Goal: Complete application form

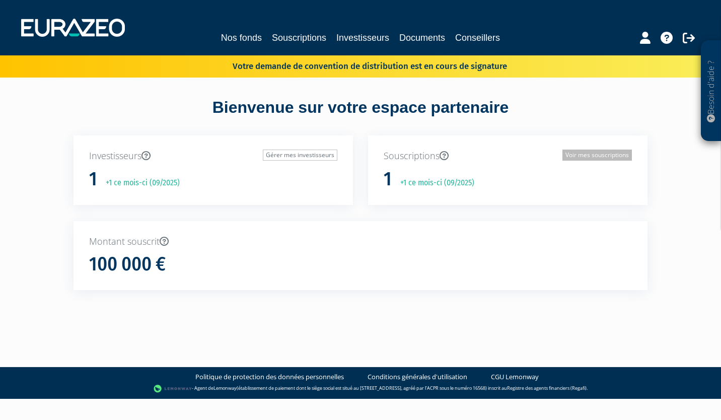
click at [569, 156] on link "Voir mes souscriptions" at bounding box center [598, 155] width 70 height 11
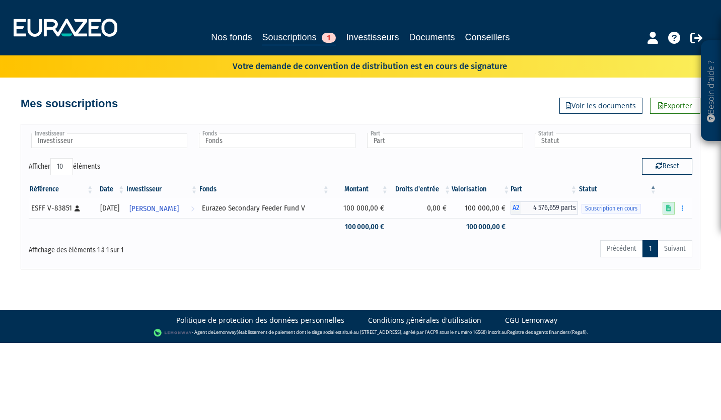
click at [668, 209] on icon at bounding box center [668, 208] width 5 height 7
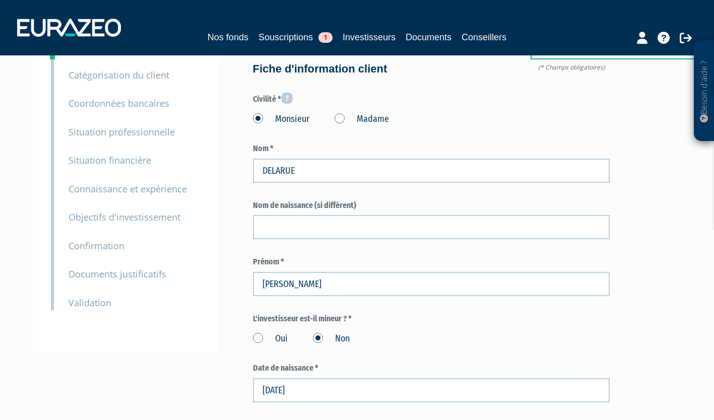
scroll to position [105, 0]
click at [132, 273] on small "Documents justificatifs" at bounding box center [117, 274] width 98 height 12
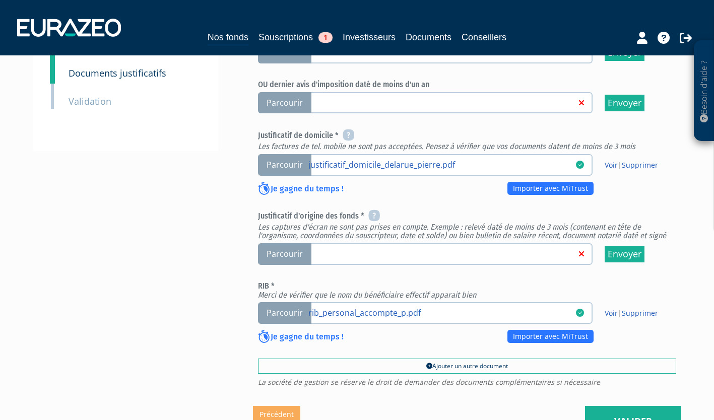
scroll to position [333, 0]
click at [537, 258] on link at bounding box center [441, 253] width 267 height 10
click at [0, 0] on input "Parcourir" at bounding box center [0, 0] width 0 height 0
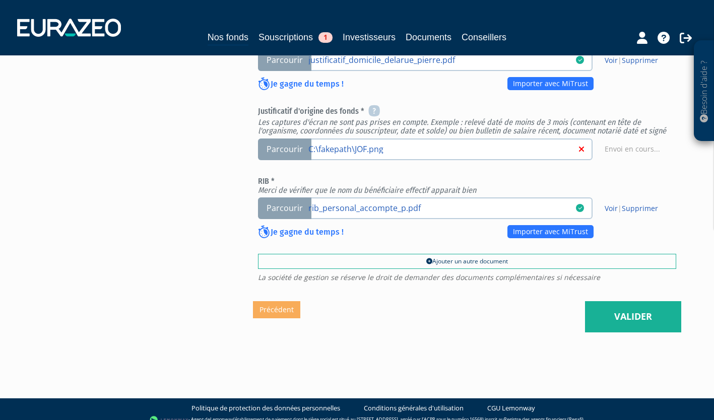
scroll to position [470, 0]
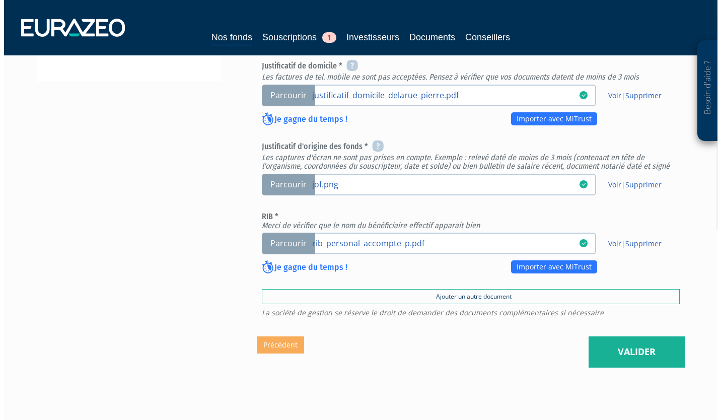
scroll to position [470, 0]
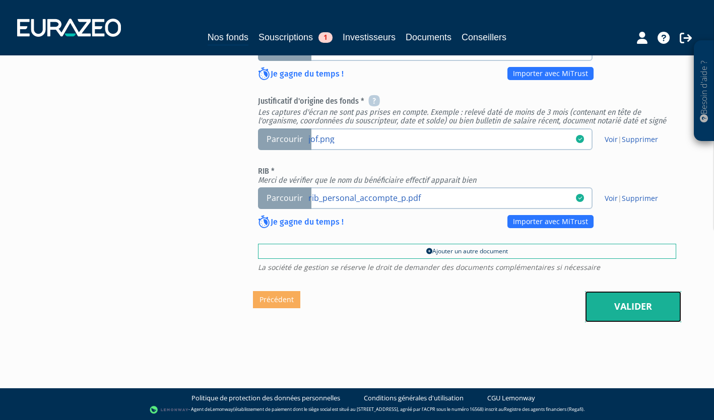
click at [603, 307] on link "Valider" at bounding box center [633, 306] width 96 height 31
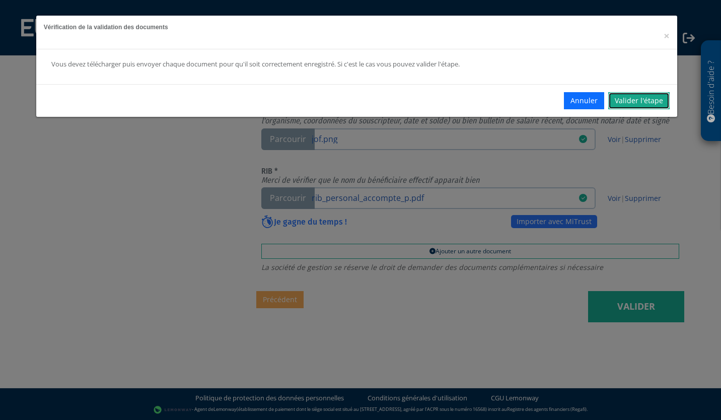
click at [629, 105] on link "Valider l'étape" at bounding box center [638, 100] width 61 height 17
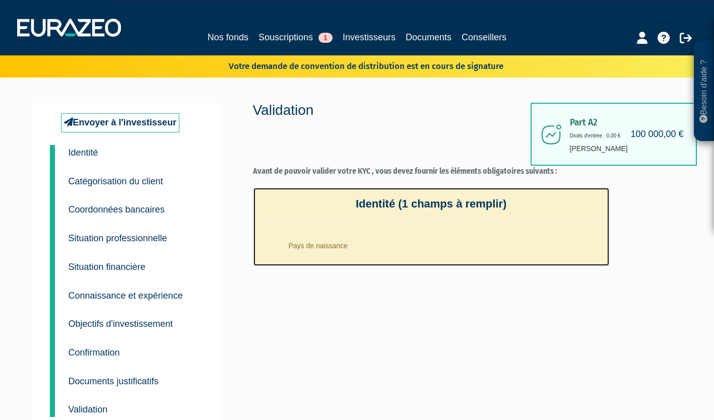
click at [342, 244] on li "Pays de naissance" at bounding box center [441, 243] width 320 height 25
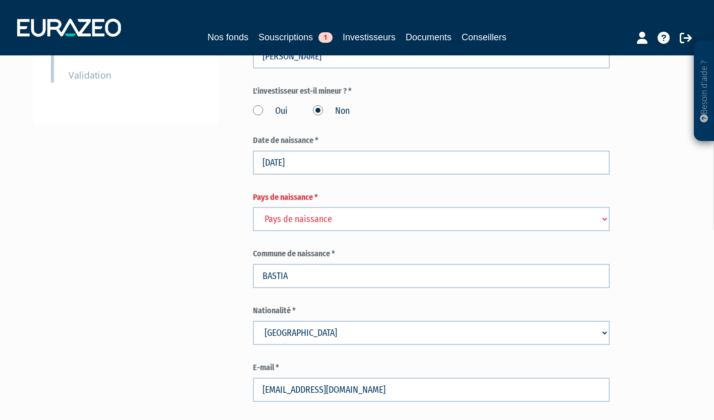
scroll to position [339, 0]
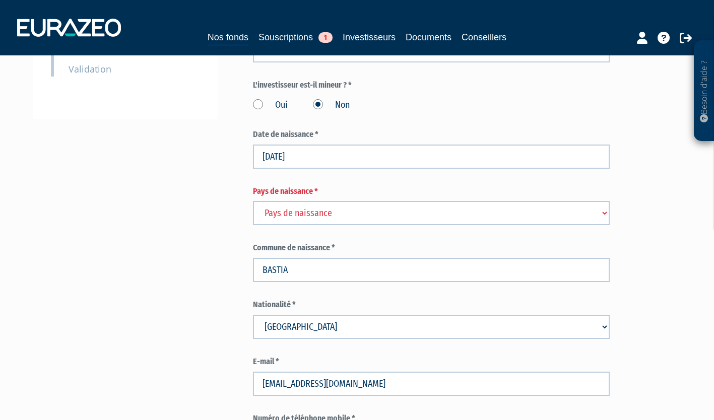
click at [363, 225] on select "Pays de naissance Afghanistan Afrique du Sud Albanie Algérie Allemagne Andorre" at bounding box center [431, 213] width 357 height 24
select select "75"
click at [253, 224] on select "Pays de naissance Afghanistan Afrique du Sud Albanie Algérie Allemagne Andorre" at bounding box center [431, 213] width 357 height 24
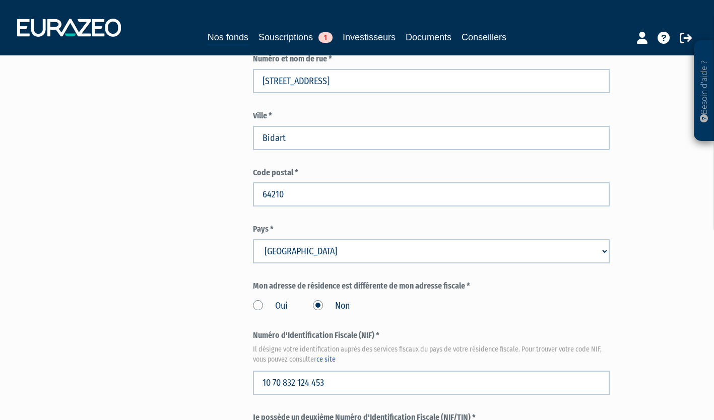
scroll to position [1221, 0]
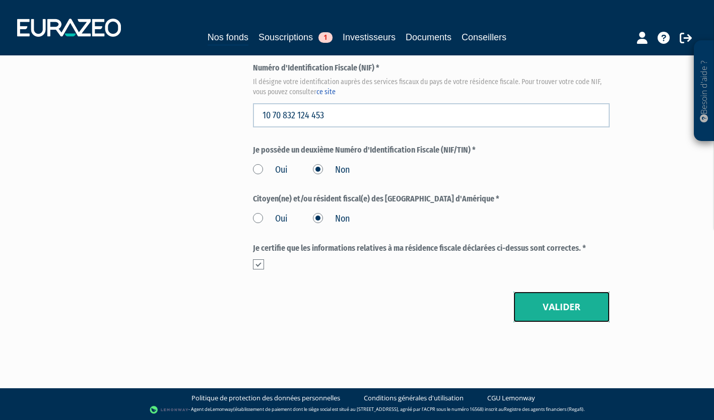
click at [546, 299] on button "Valider" at bounding box center [561, 307] width 96 height 31
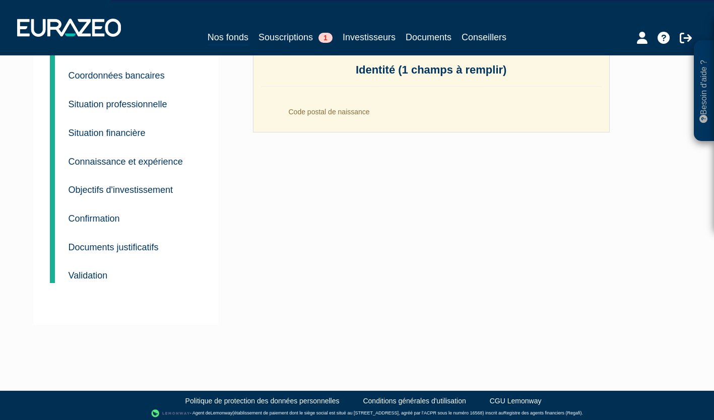
scroll to position [137, 0]
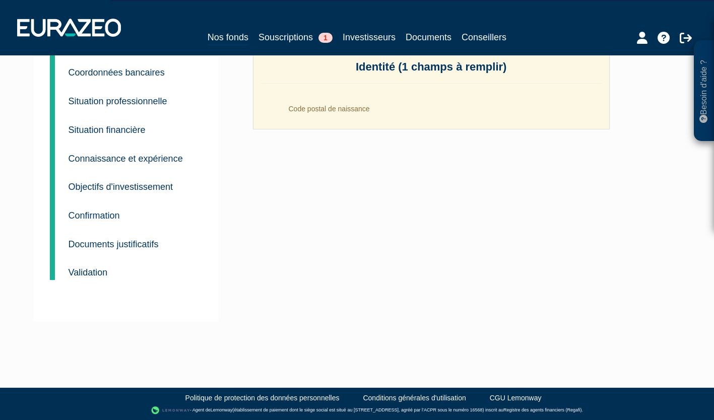
click at [104, 278] on p "Validation" at bounding box center [87, 272] width 39 height 15
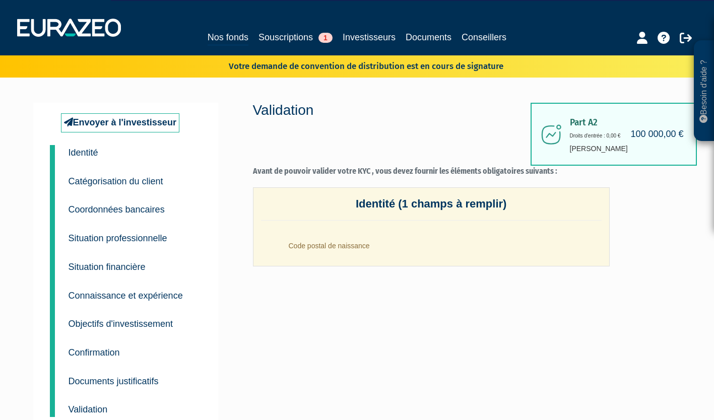
click at [89, 149] on small "Identité" at bounding box center [83, 153] width 30 height 10
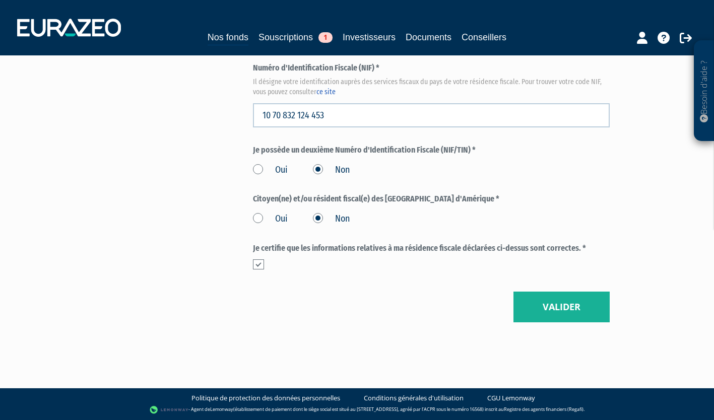
scroll to position [1221, 0]
click at [568, 317] on button "Valider" at bounding box center [561, 307] width 96 height 31
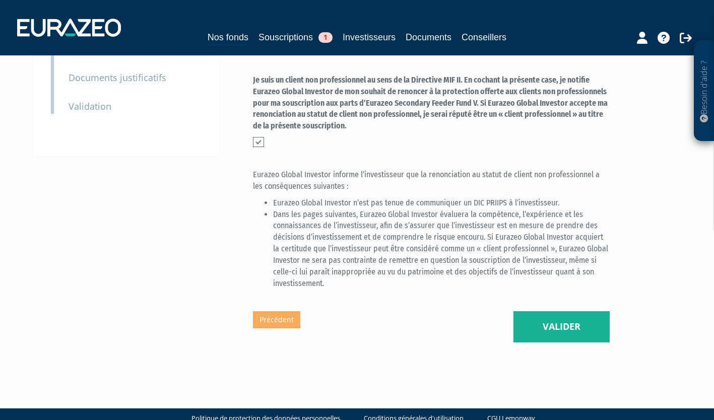
scroll to position [306, 0]
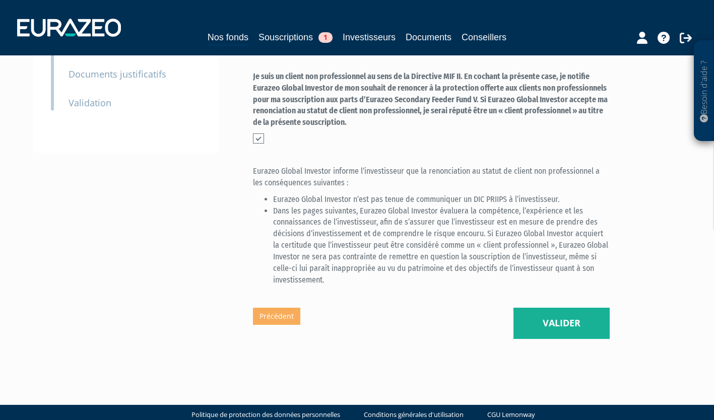
click at [105, 96] on p "Validation" at bounding box center [89, 103] width 43 height 15
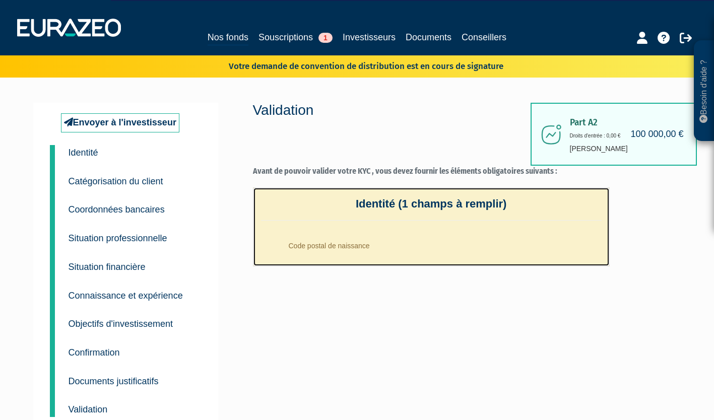
click at [286, 253] on li "Code postal de naissance" at bounding box center [441, 243] width 320 height 25
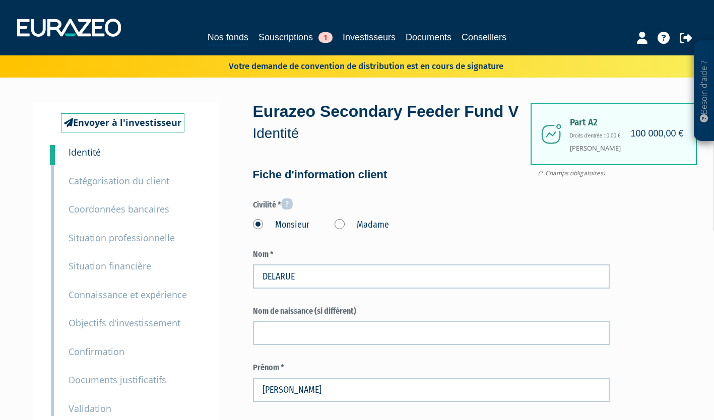
scroll to position [83, 0]
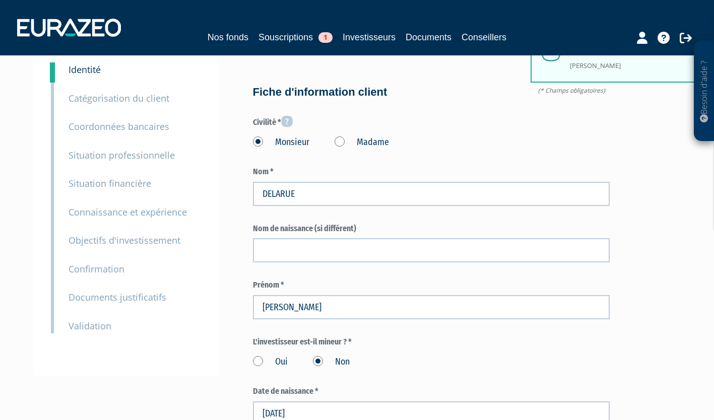
click at [106, 297] on small "Documents justificatifs" at bounding box center [117, 297] width 98 height 12
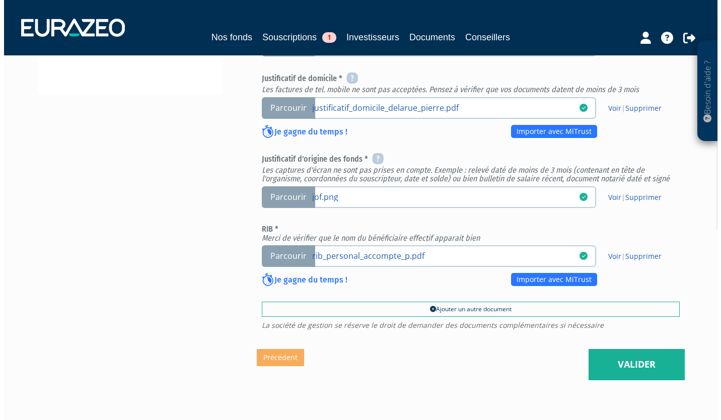
scroll to position [470, 0]
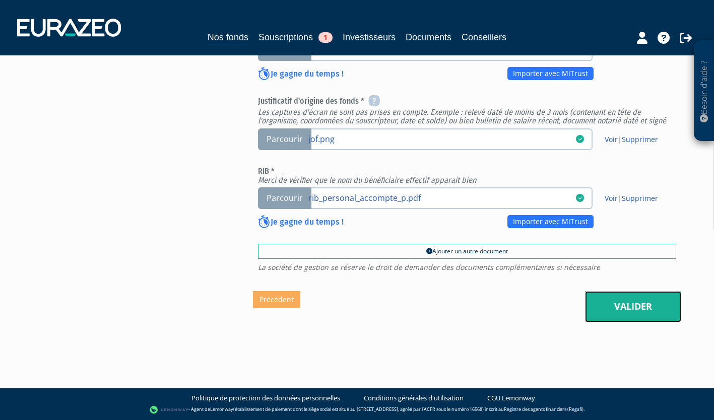
click at [607, 311] on link "Valider" at bounding box center [633, 306] width 96 height 31
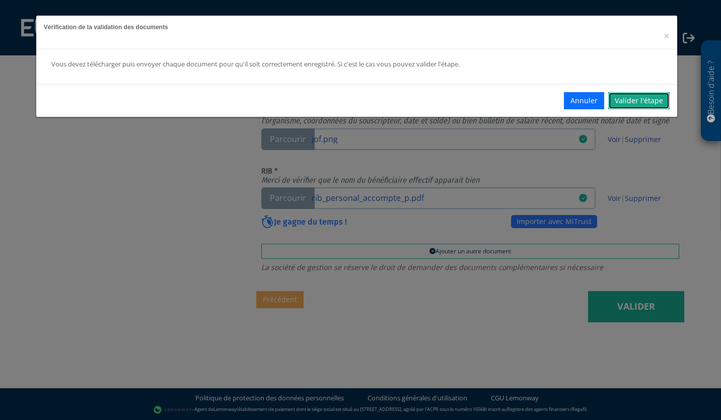
click at [641, 98] on link "Valider l'étape" at bounding box center [638, 100] width 61 height 17
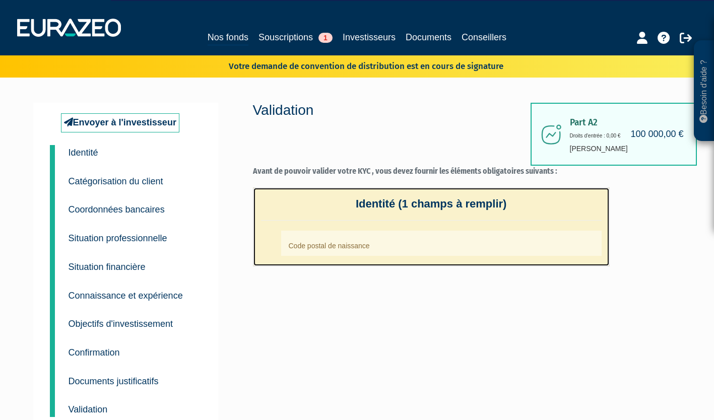
click at [387, 219] on h4 "Identité (1 champs à remplir)" at bounding box center [431, 209] width 340 height 23
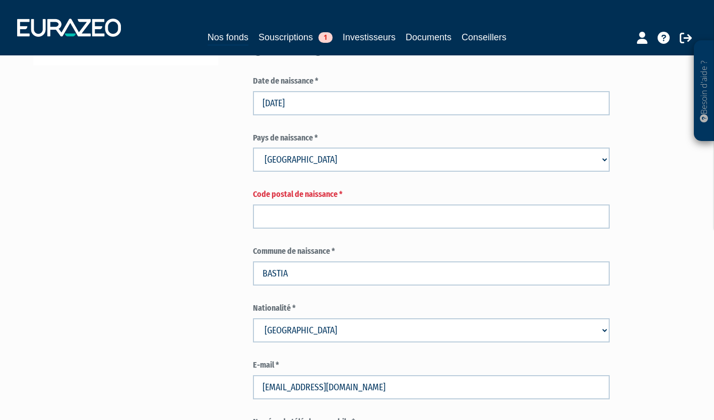
scroll to position [393, 0]
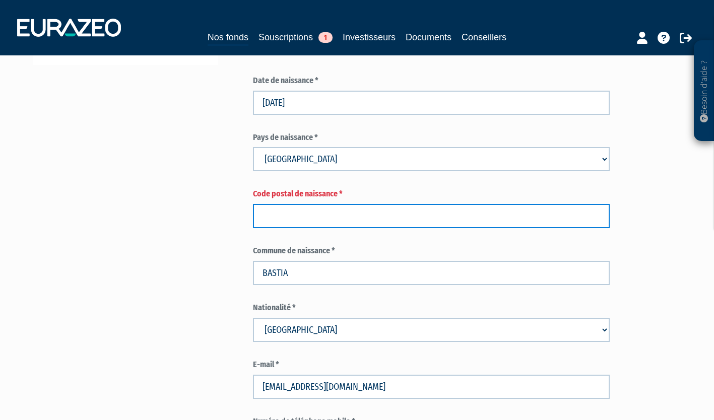
click at [291, 228] on input "text" at bounding box center [431, 216] width 357 height 24
type input "é"
click at [277, 228] on input "20020" at bounding box center [431, 216] width 357 height 24
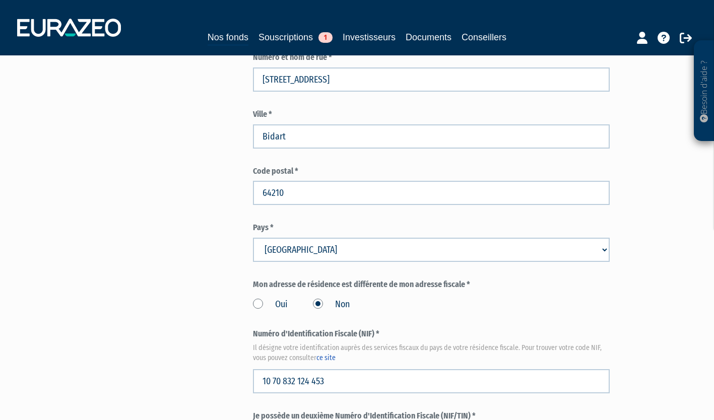
scroll to position [1221, 0]
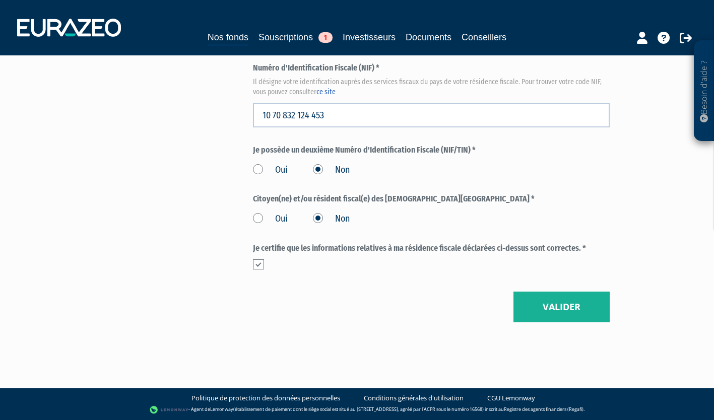
type input "20200"
click at [563, 306] on button "Valider" at bounding box center [561, 307] width 96 height 31
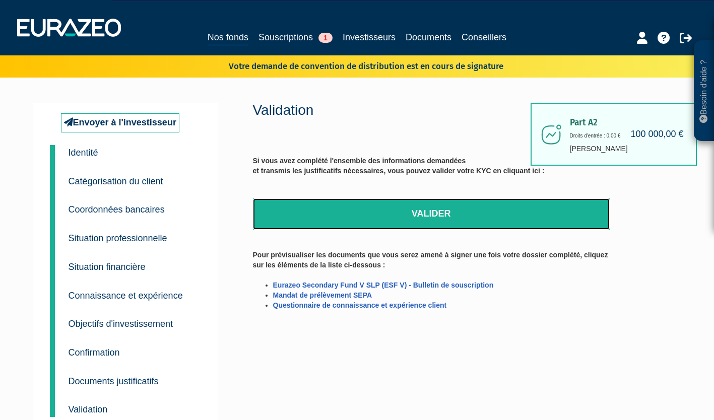
drag, startPoint x: 427, startPoint y: 222, endPoint x: 405, endPoint y: 49, distance: 174.0
click at [427, 222] on link "Valider" at bounding box center [431, 213] width 357 height 31
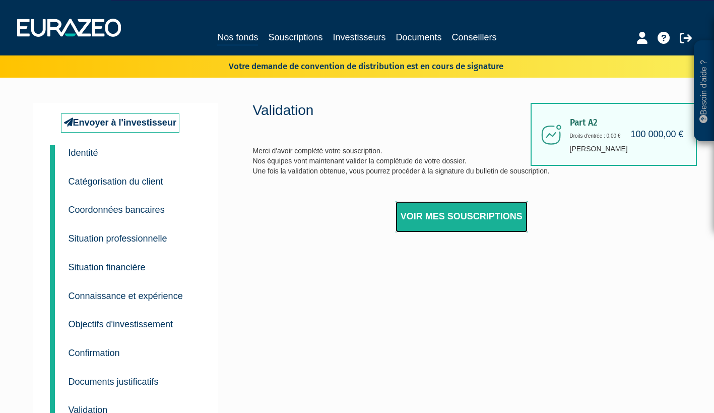
click at [461, 221] on link "Voir mes souscriptions" at bounding box center [461, 216] width 132 height 31
